Goal: Task Accomplishment & Management: Use online tool/utility

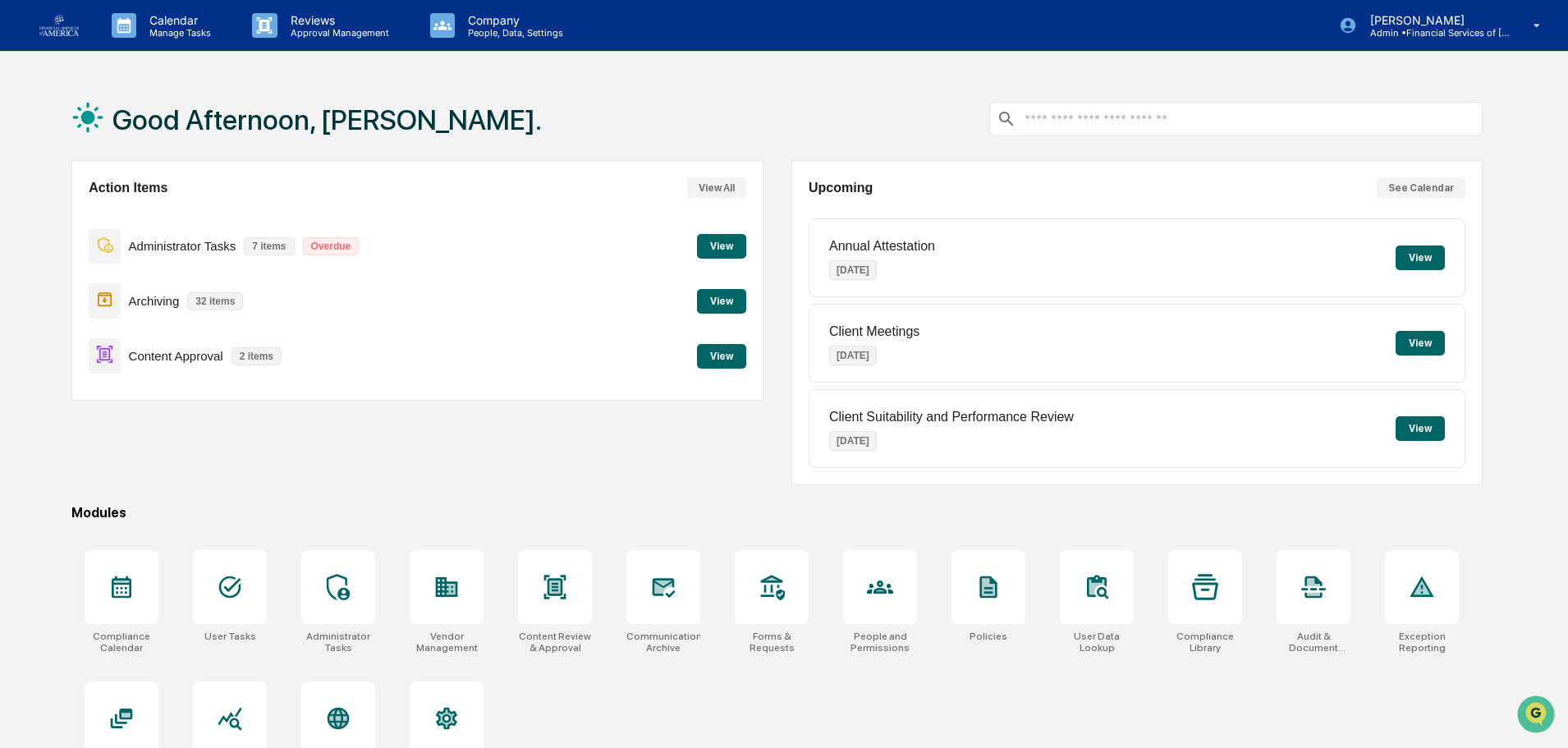
drag, startPoint x: 717, startPoint y: 372, endPoint x: 717, endPoint y: 360, distance: 12.0
click at [717, 372] on div "Content Approval 2 items View" at bounding box center [417, 356] width 657 height 55
click at [716, 356] on button "View" at bounding box center [722, 356] width 49 height 24
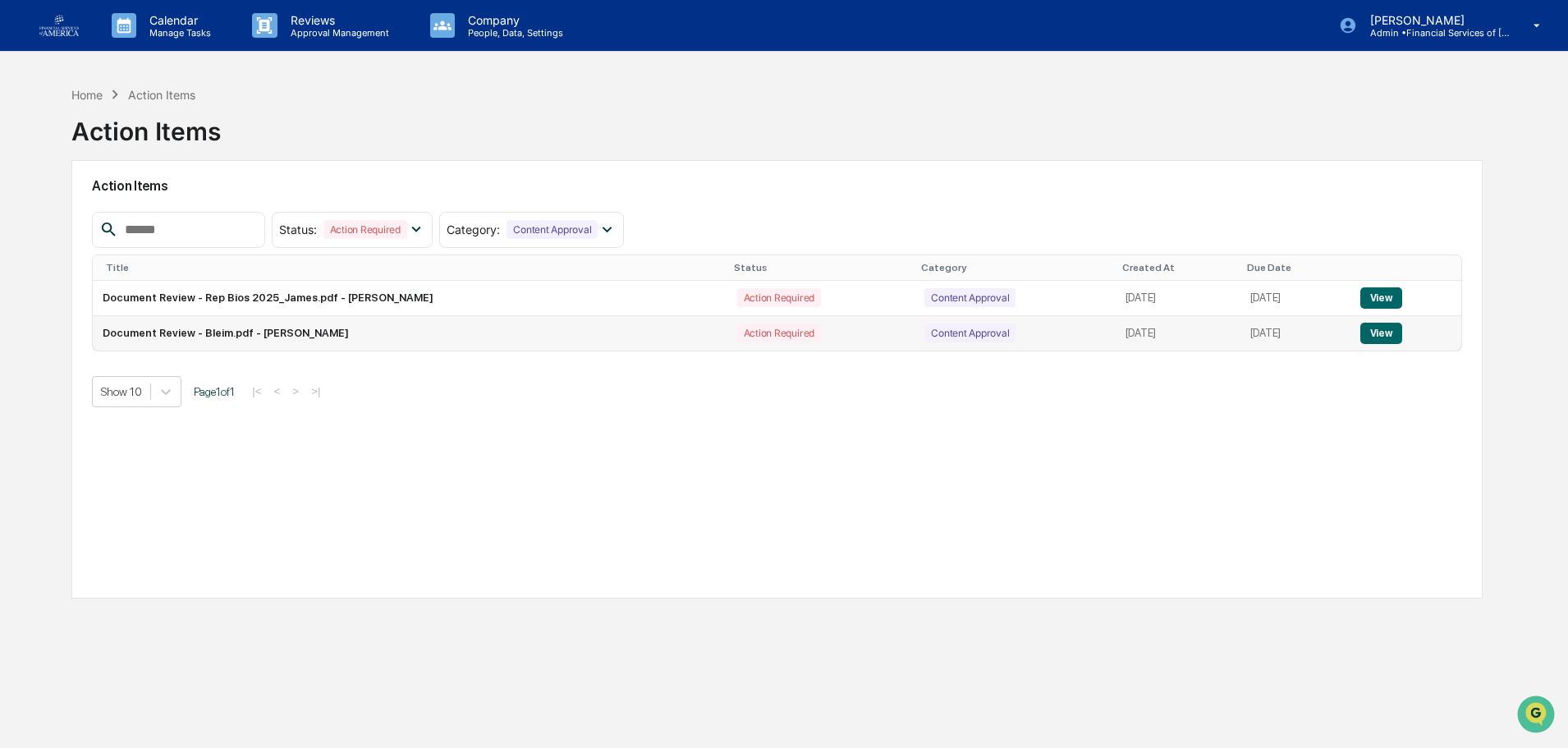
click at [1387, 335] on button "View" at bounding box center [1381, 333] width 42 height 22
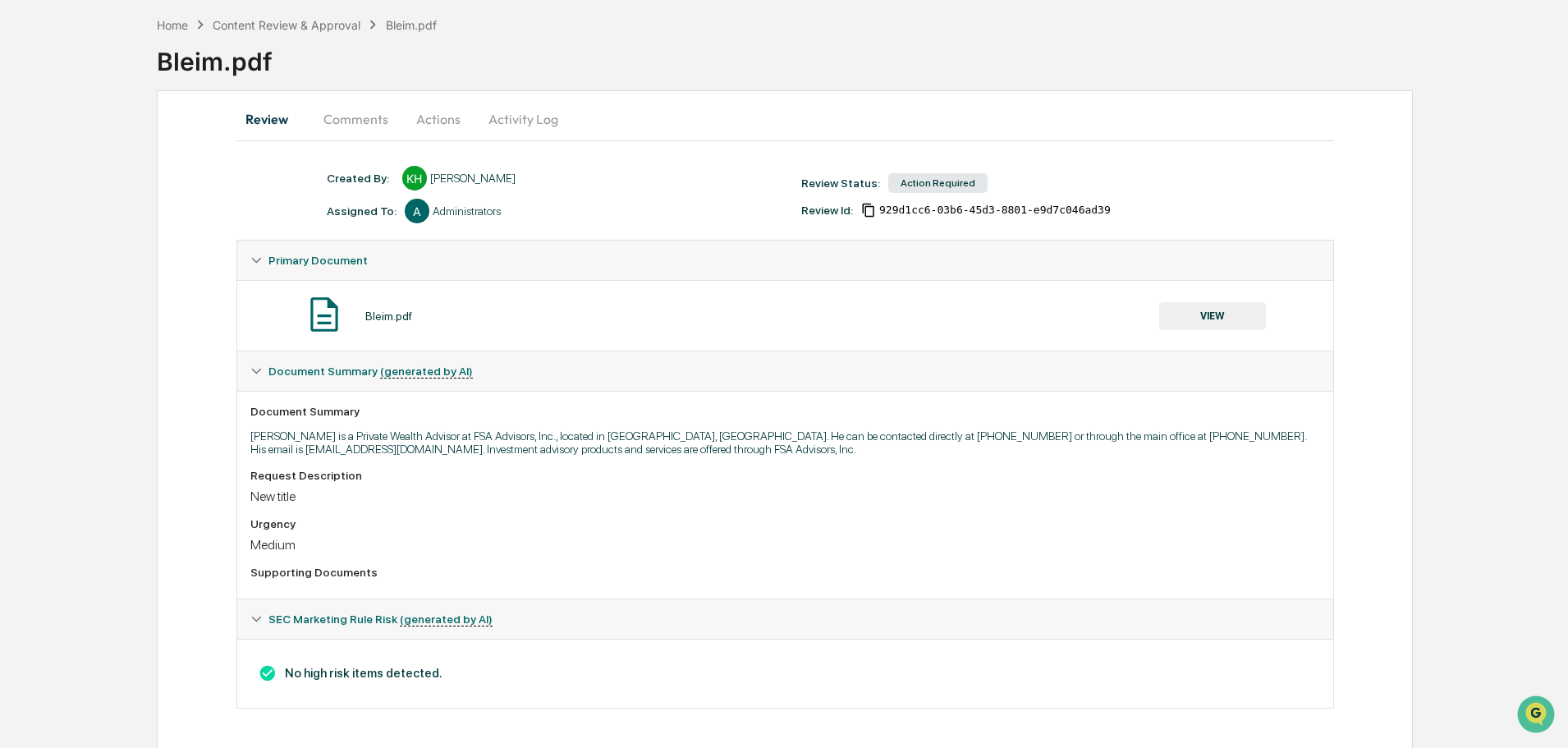
scroll to position [72, 0]
click at [1232, 313] on button "VIEW" at bounding box center [1213, 313] width 107 height 28
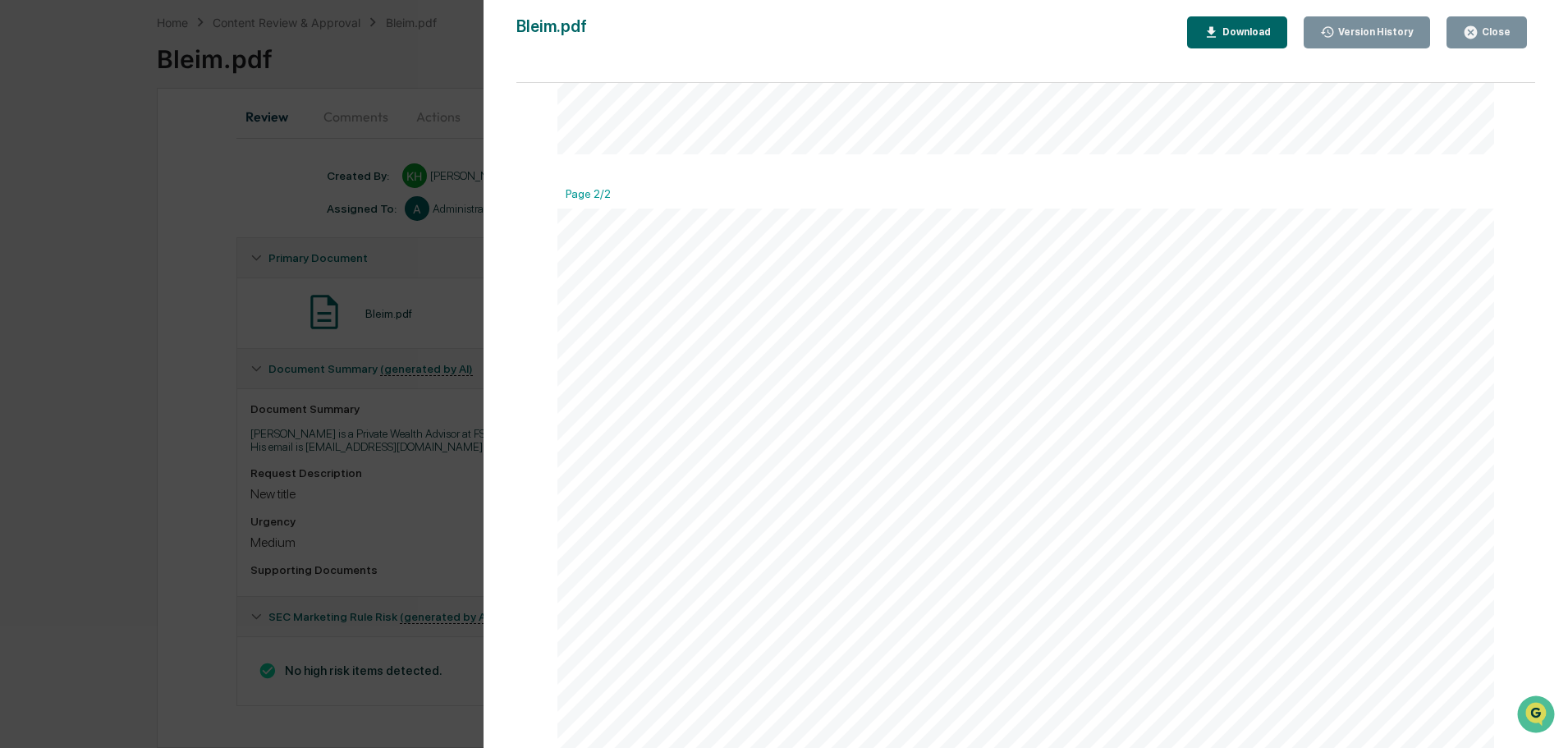
scroll to position [532, 0]
click at [1489, 31] on div "Close" at bounding box center [1495, 32] width 32 height 12
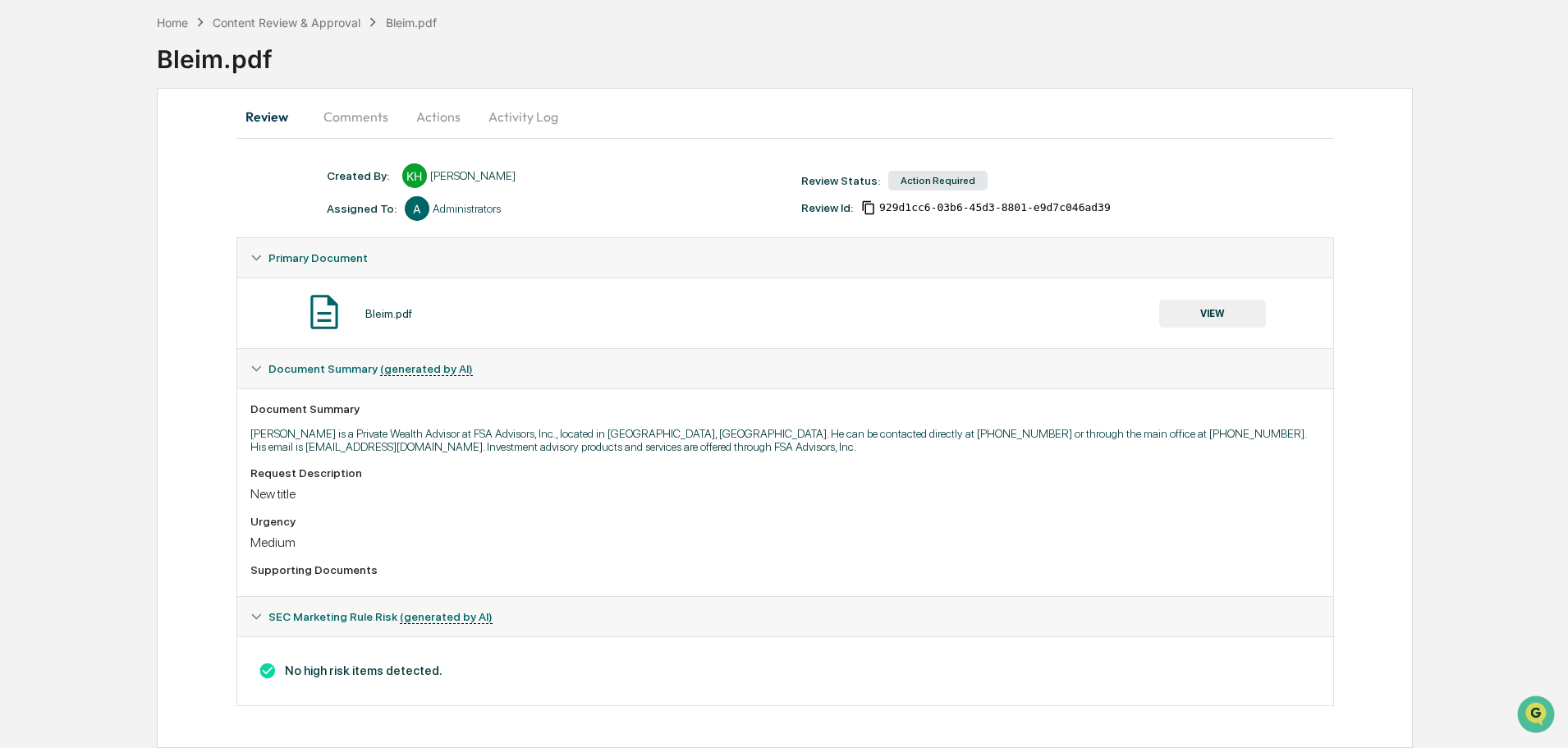
click at [422, 103] on button "Actions" at bounding box center [438, 117] width 74 height 40
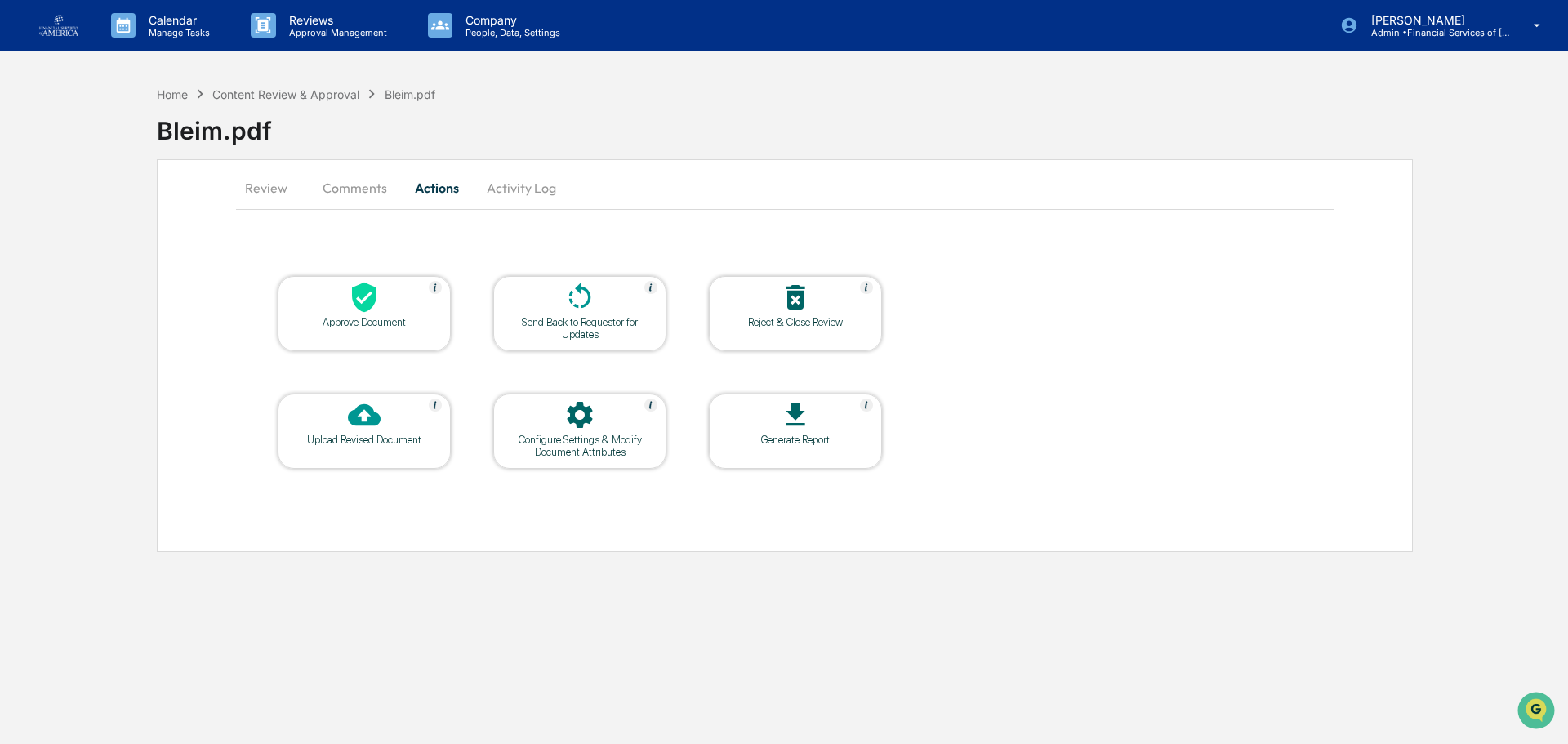
click at [371, 293] on icon at bounding box center [364, 297] width 32 height 32
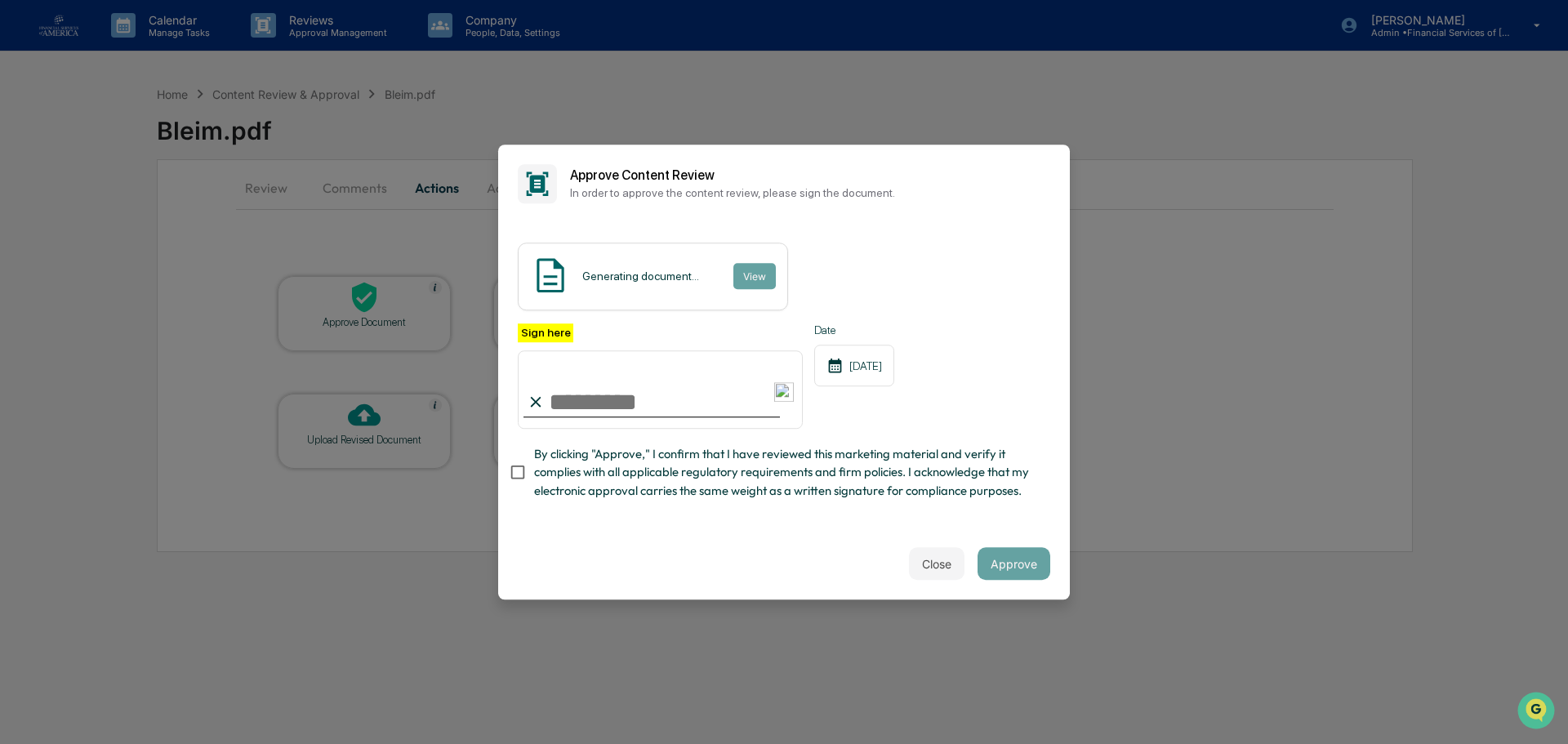
click at [643, 413] on input "Sign here" at bounding box center [660, 389] width 285 height 78
click at [646, 405] on input "Sign here" at bounding box center [660, 389] width 285 height 78
type input "**********"
click at [556, 484] on span "By clicking "Approve," I confirm that I have reviewed this marketing material a…" at bounding box center [785, 472] width 503 height 55
click at [1018, 563] on button "Approve" at bounding box center [1013, 563] width 73 height 32
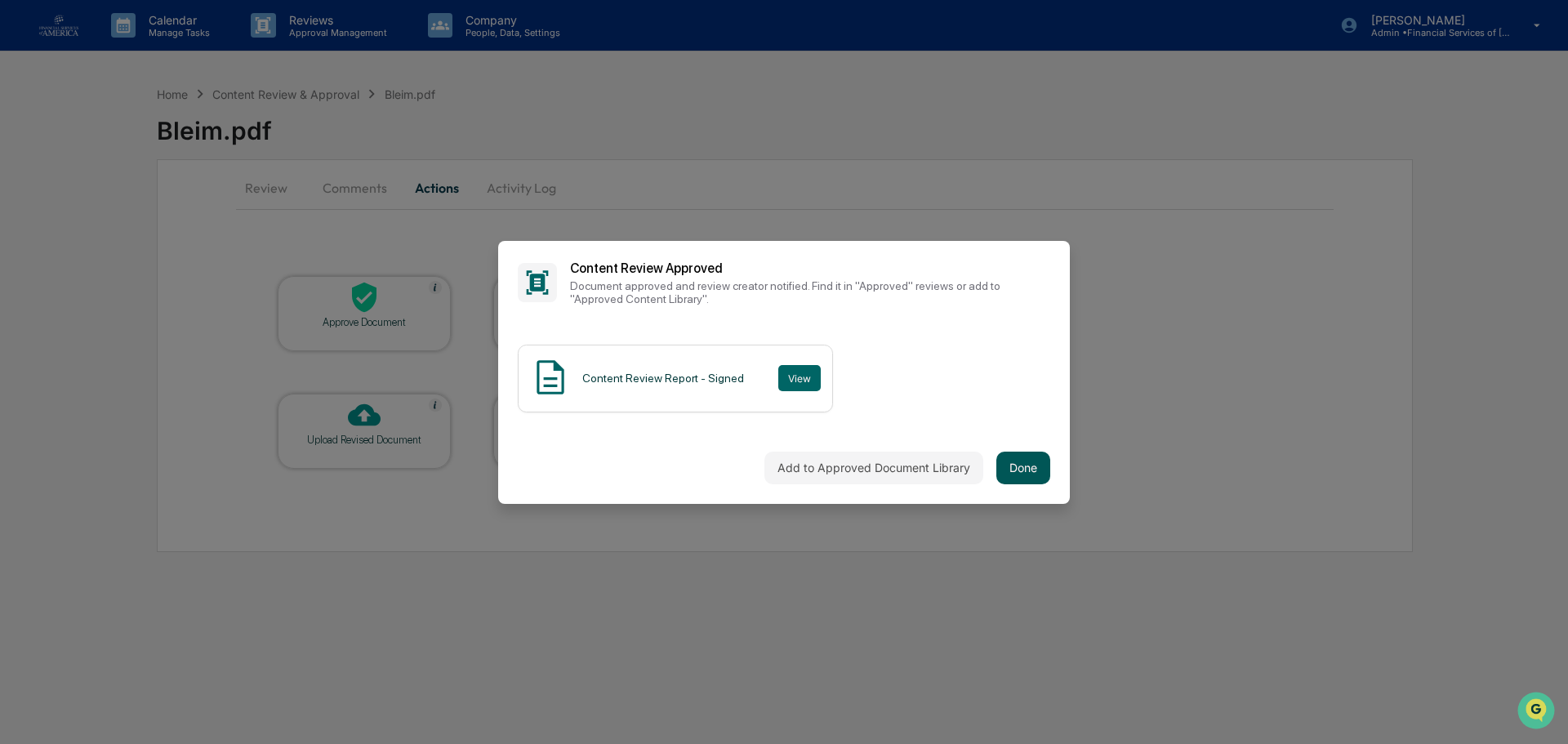
click at [1007, 458] on button "Done" at bounding box center [1023, 467] width 54 height 32
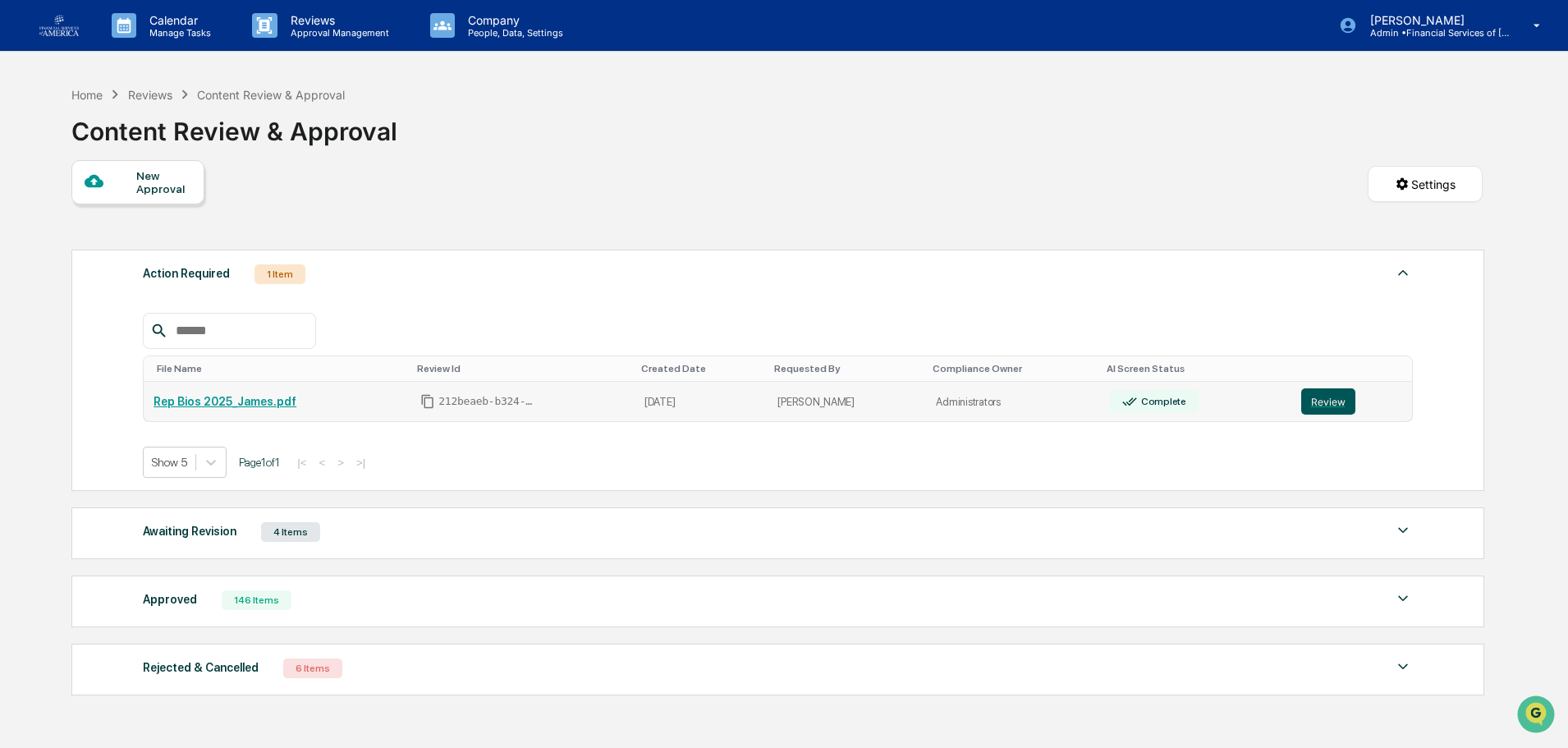
click at [1302, 401] on button "Review" at bounding box center [1329, 401] width 54 height 26
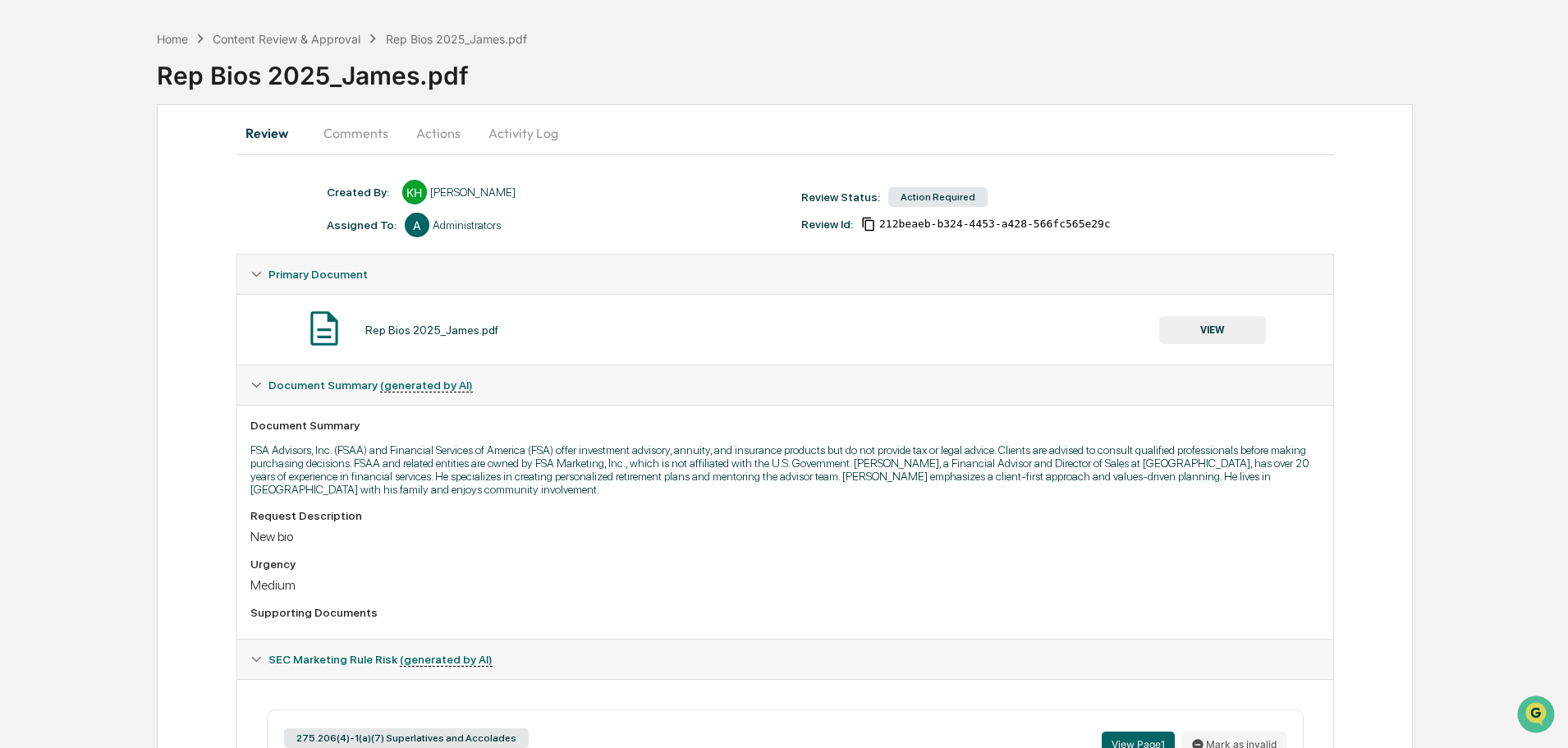
scroll to position [46, 0]
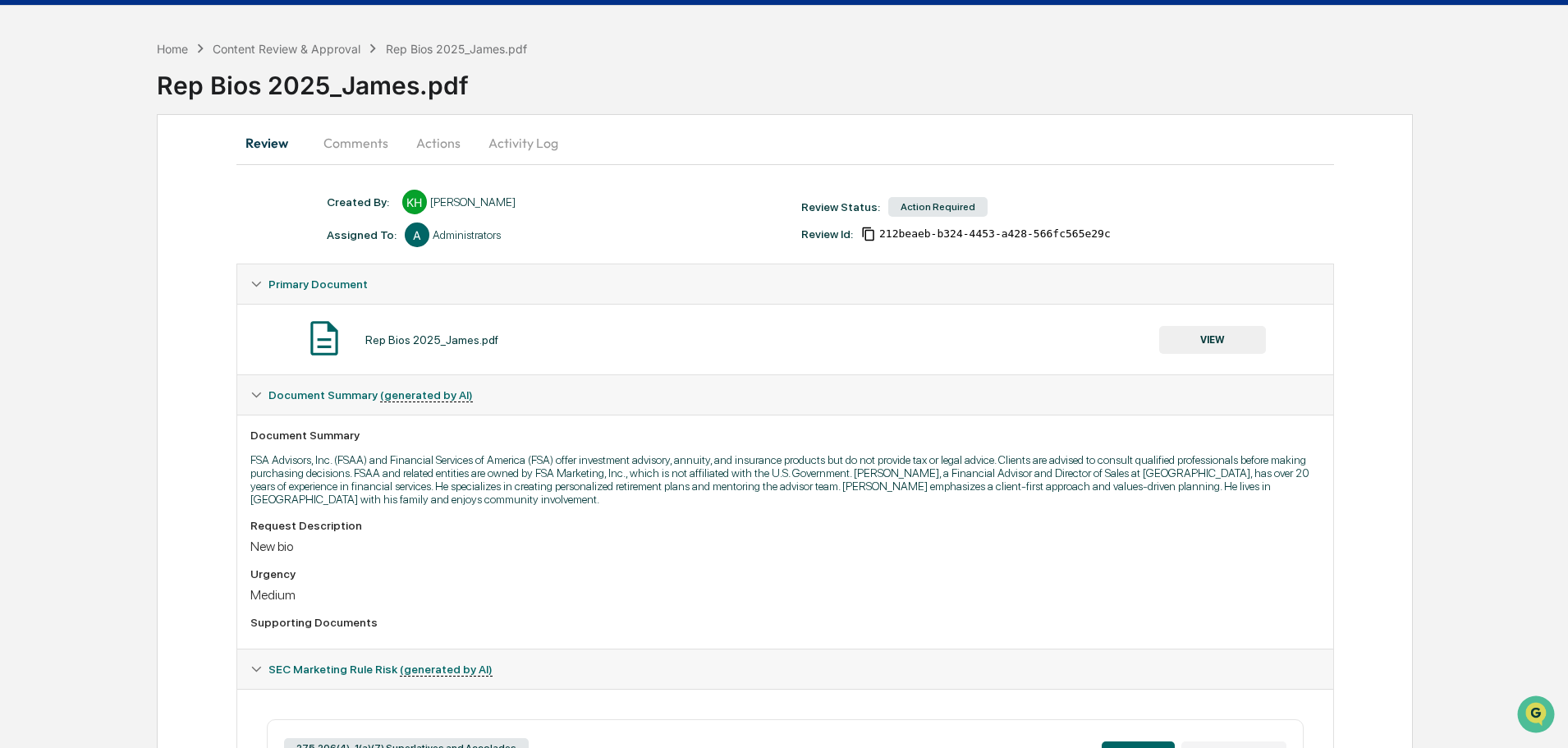
click at [1231, 338] on button "VIEW" at bounding box center [1213, 340] width 107 height 28
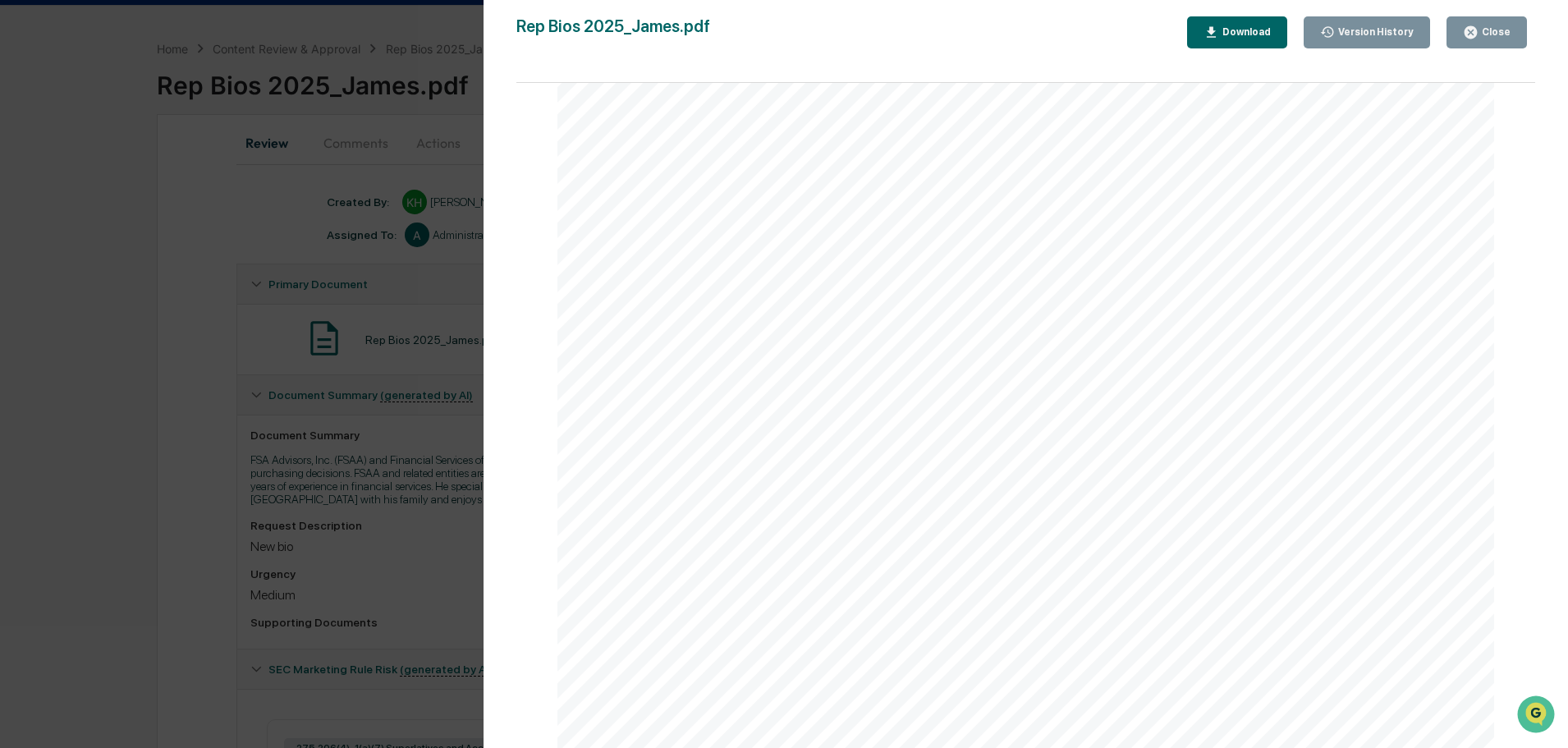
scroll to position [410, 0]
click at [1489, 29] on div "Close" at bounding box center [1495, 32] width 32 height 12
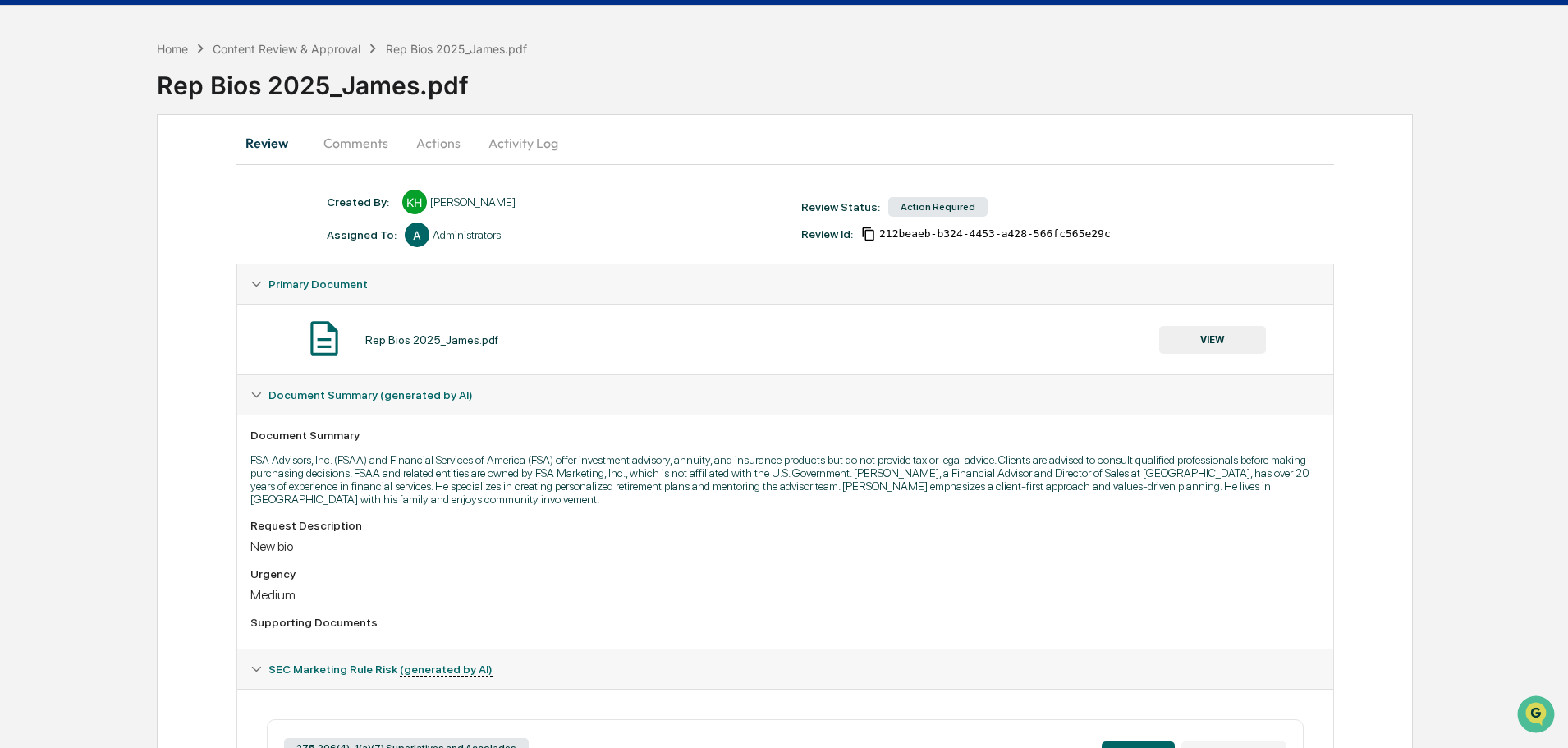
click at [416, 131] on button "Actions" at bounding box center [438, 143] width 74 height 40
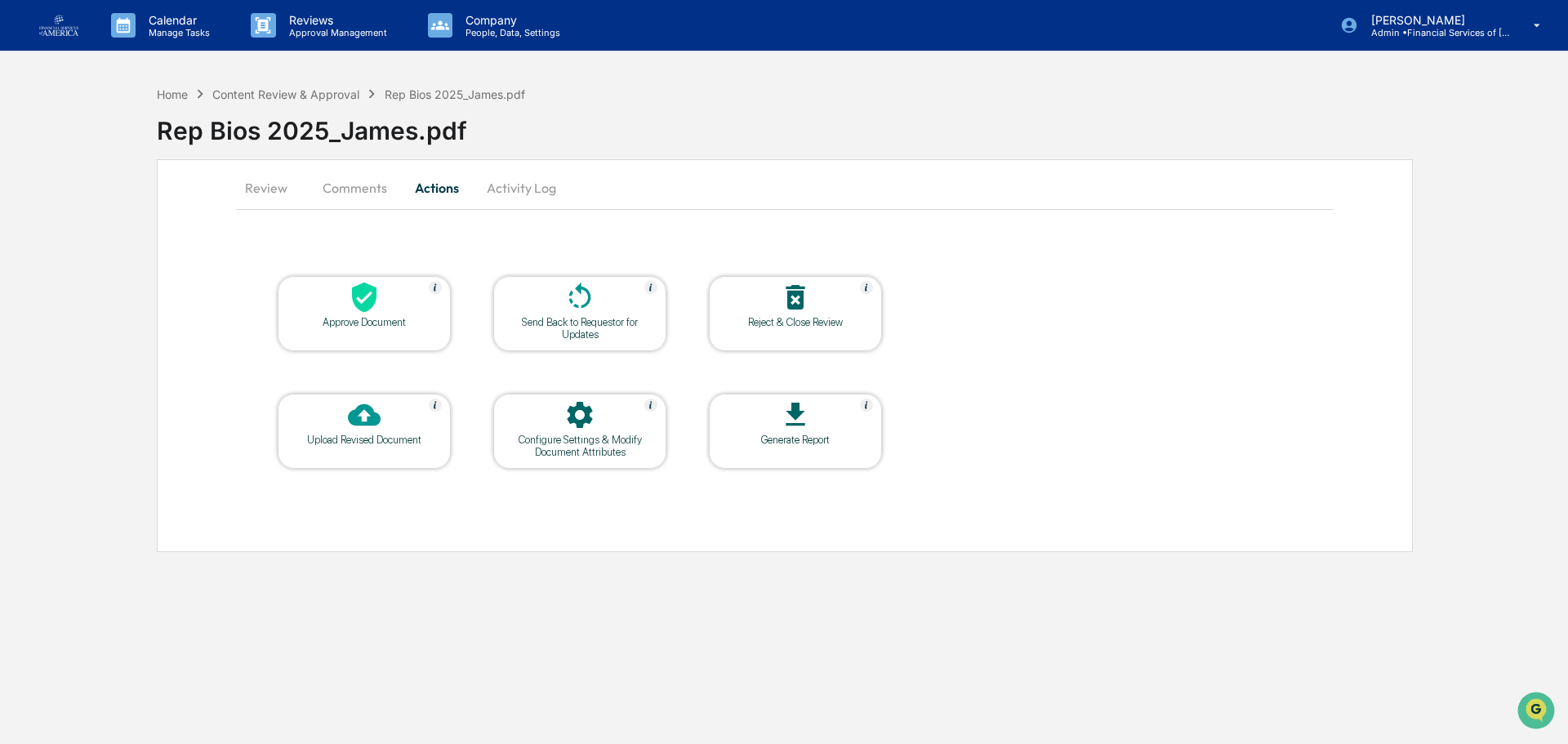
click at [377, 296] on icon at bounding box center [364, 297] width 32 height 32
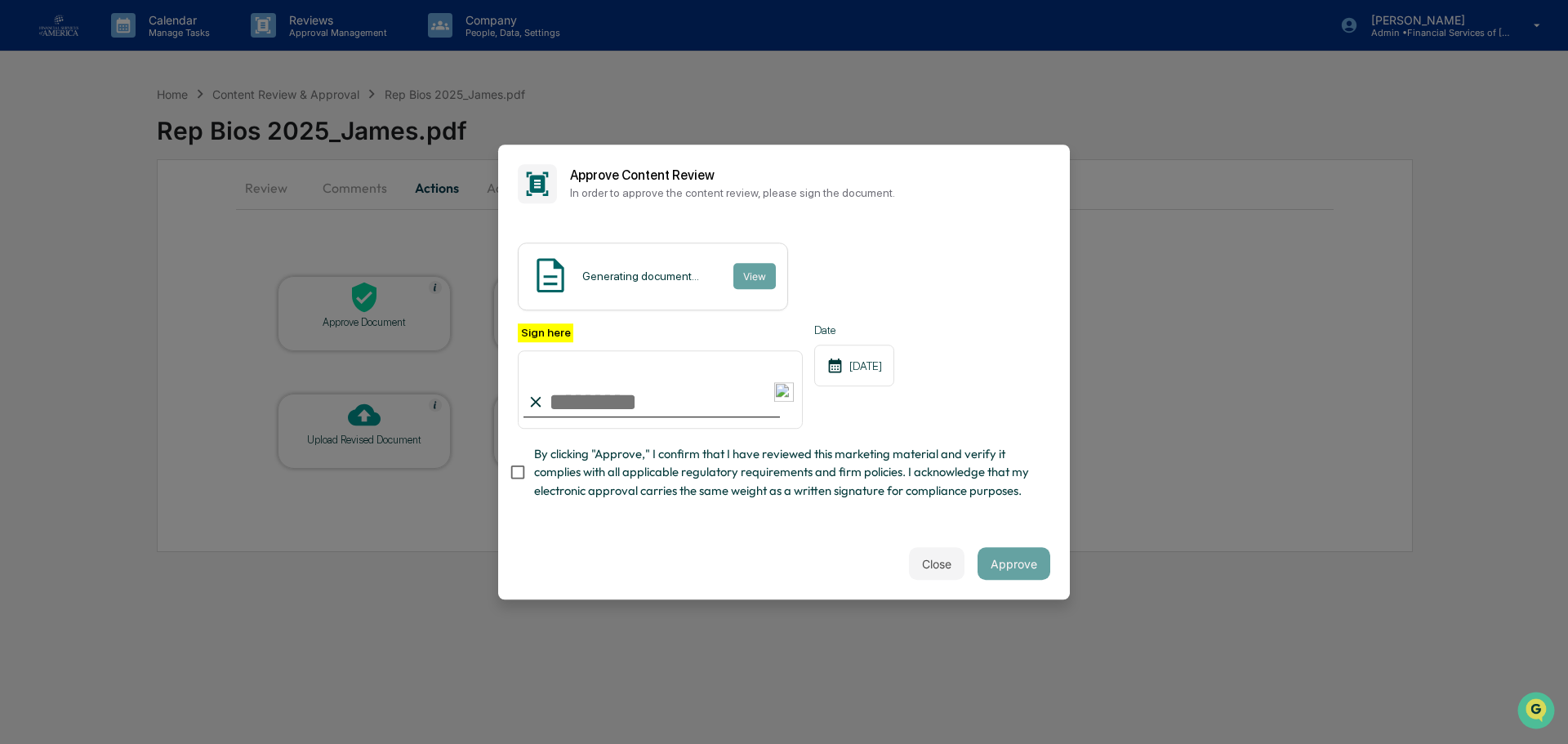
click at [658, 411] on input "Sign here" at bounding box center [660, 389] width 285 height 78
click at [637, 399] on input "Sign here" at bounding box center [660, 389] width 285 height 78
type input "**********"
click at [564, 472] on span "By clicking "Approve," I confirm that I have reviewed this marketing material a…" at bounding box center [785, 472] width 503 height 55
click at [1031, 561] on button "Approve" at bounding box center [1013, 563] width 73 height 32
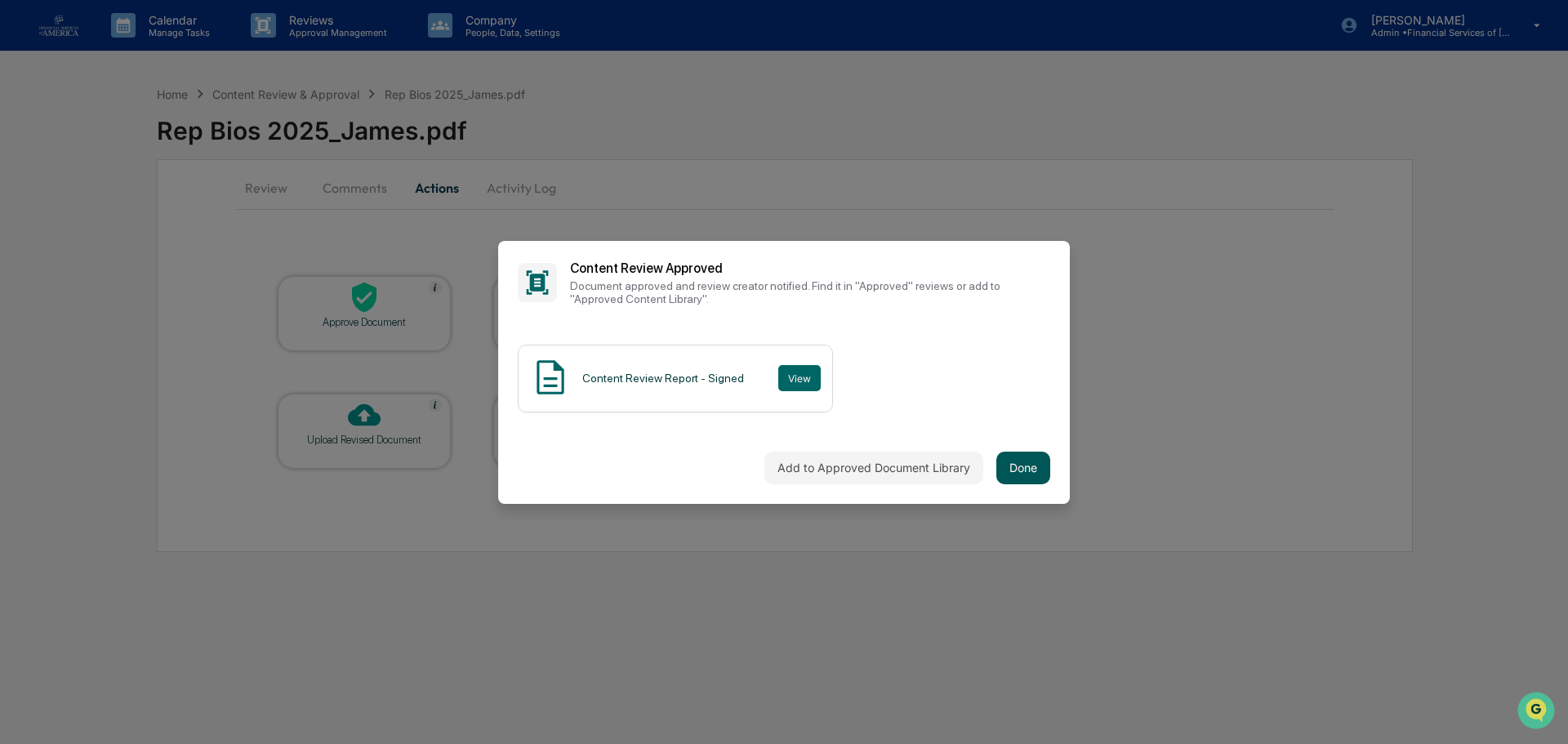
click at [1042, 453] on button "Done" at bounding box center [1023, 467] width 54 height 32
